Goal: Book appointment/travel/reservation

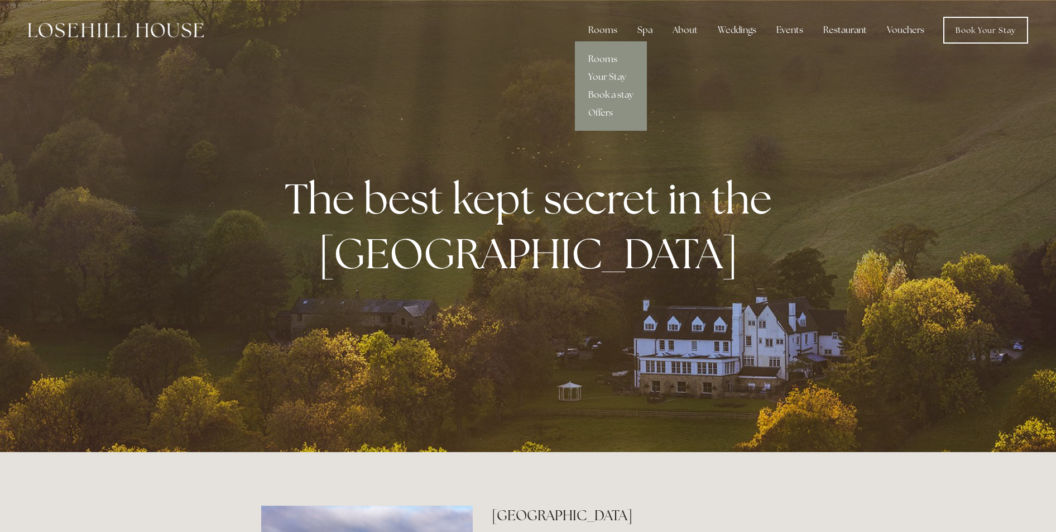
click at [604, 58] on link "Rooms" at bounding box center [611, 59] width 72 height 18
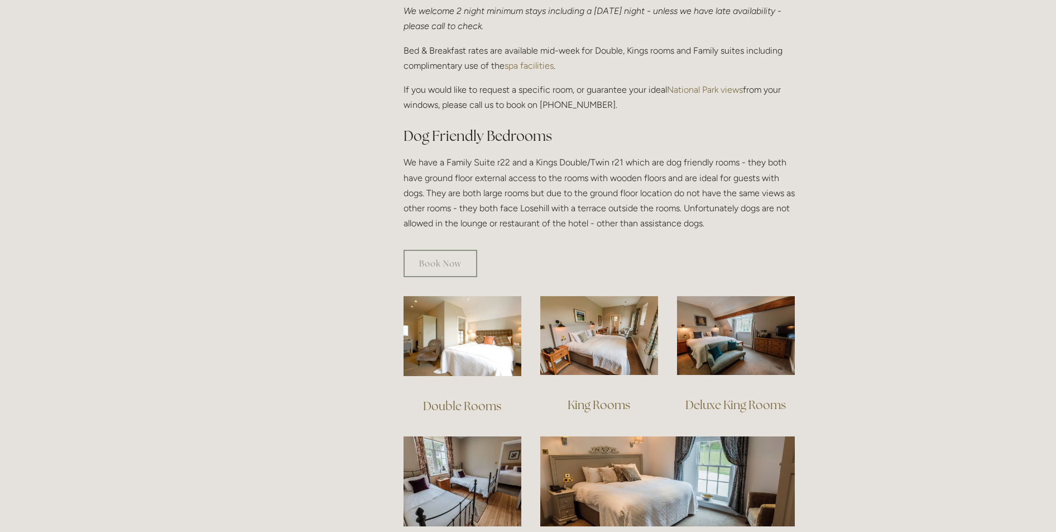
scroll to position [447, 0]
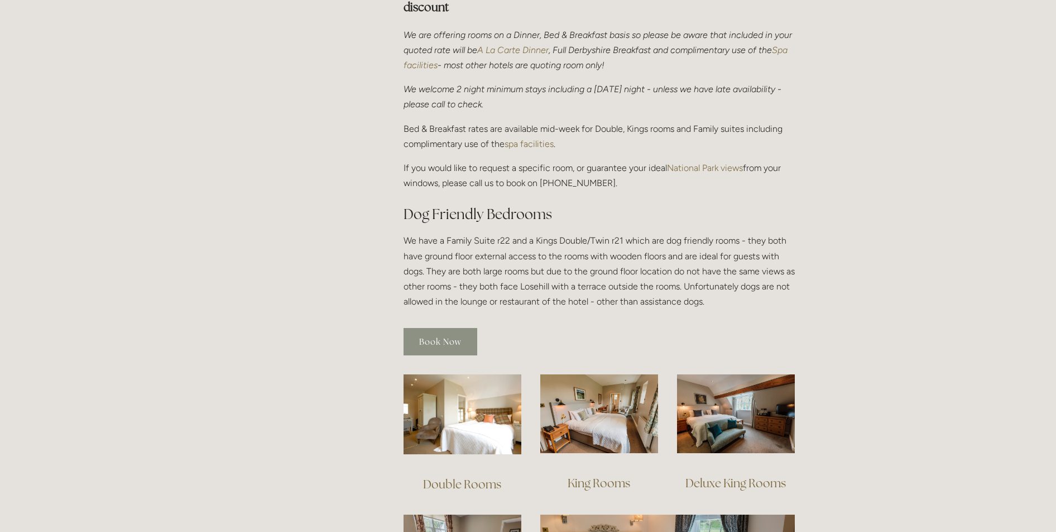
click at [432, 328] on link "Book Now" at bounding box center [441, 341] width 74 height 27
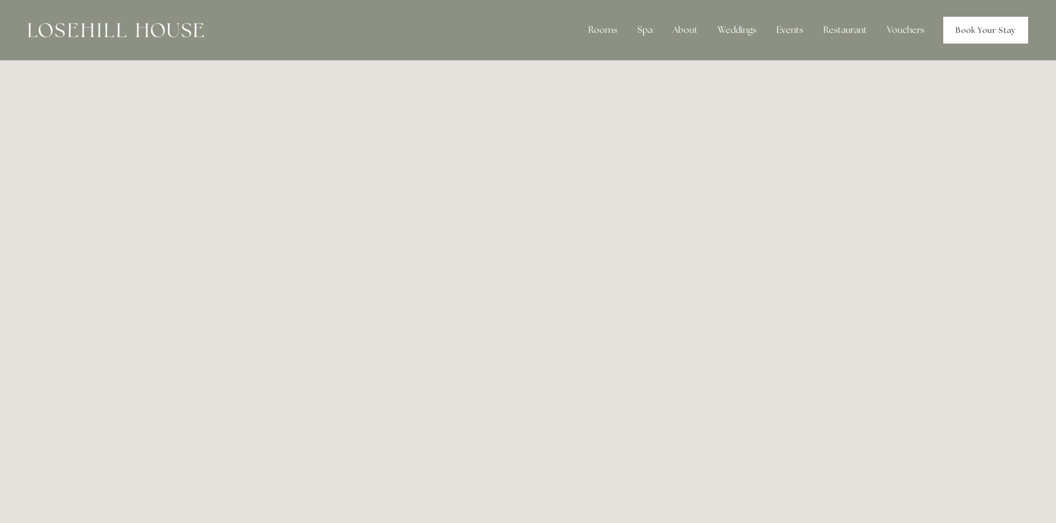
click at [978, 28] on link "Book Your Stay" at bounding box center [986, 30] width 85 height 27
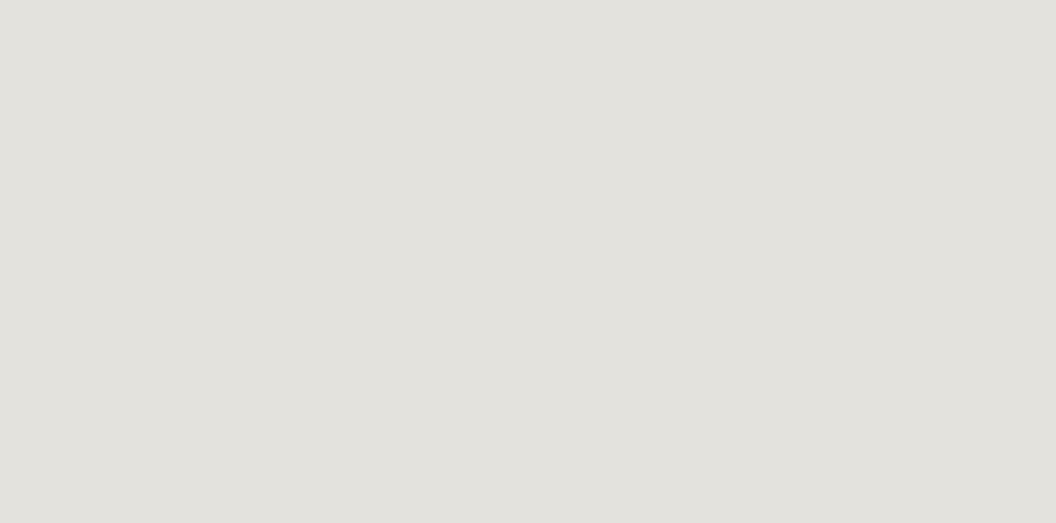
scroll to position [56, 0]
